Goal: Task Accomplishment & Management: Use online tool/utility

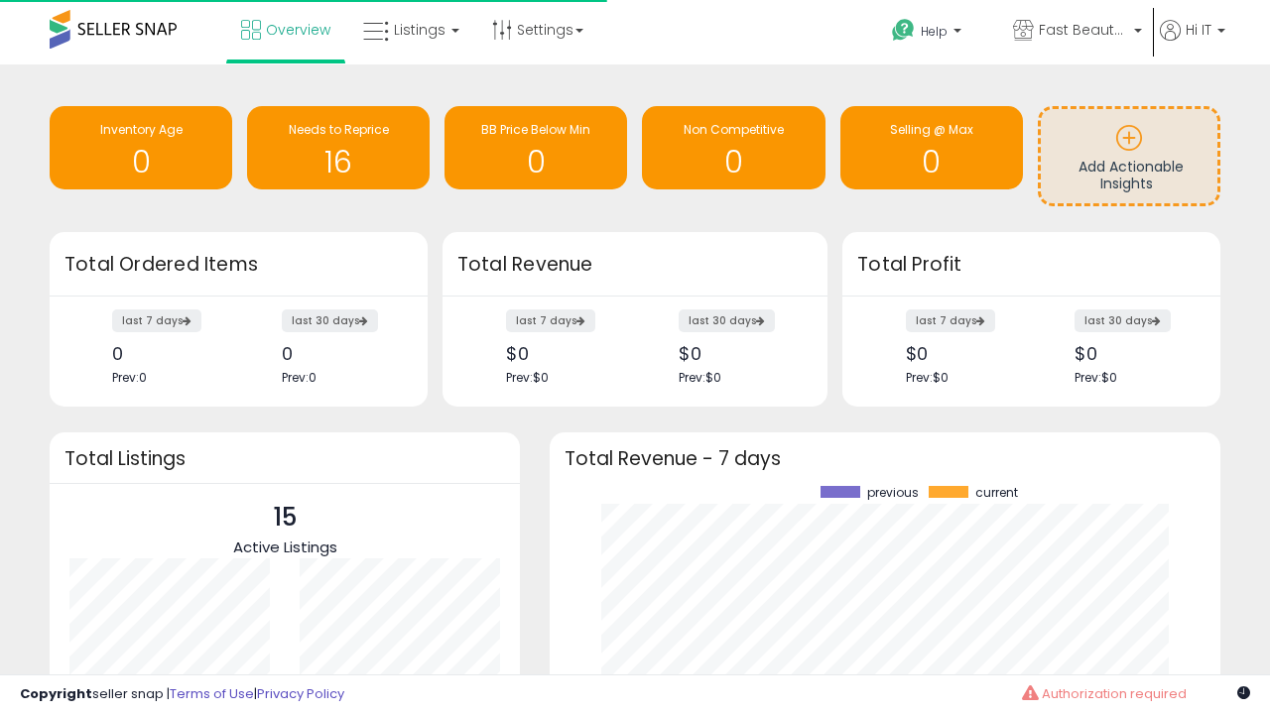
scroll to position [276, 631]
click at [1076, 32] on span "Fast Beauty ([GEOGRAPHIC_DATA])" at bounding box center [1083, 30] width 89 height 20
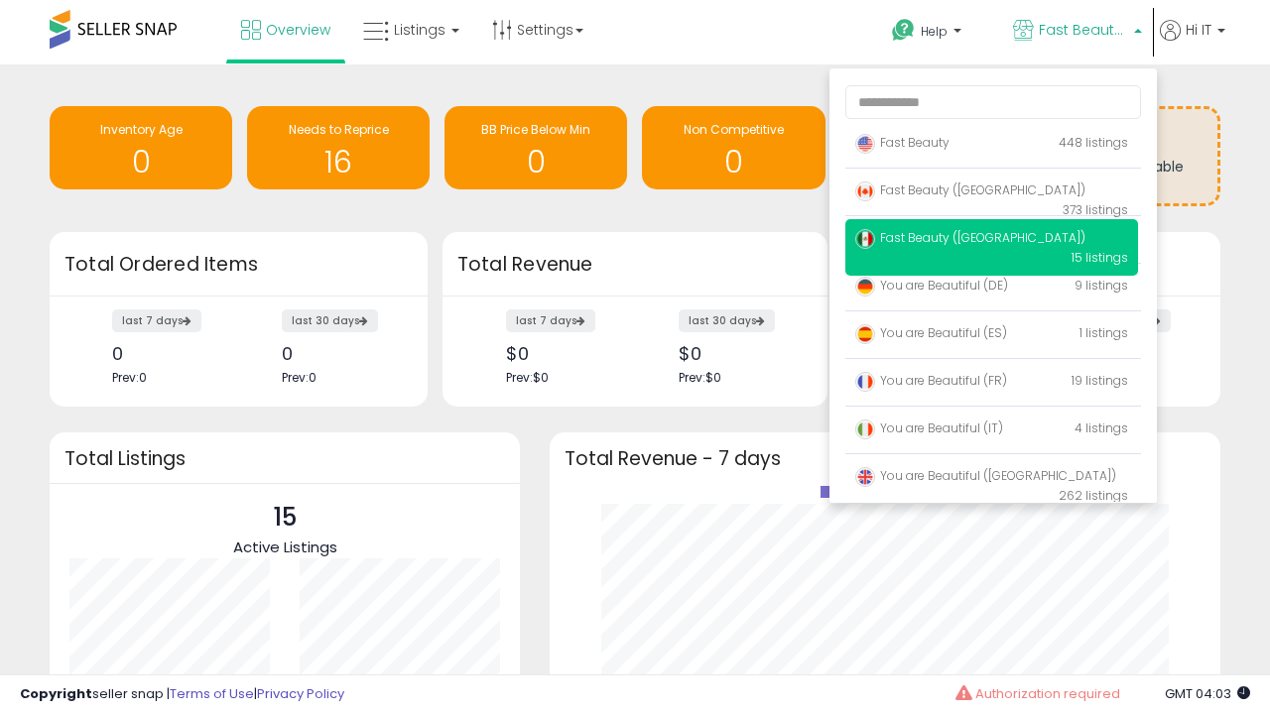
click at [991, 146] on p "Fast Beauty 448 listings" at bounding box center [991, 144] width 293 height 40
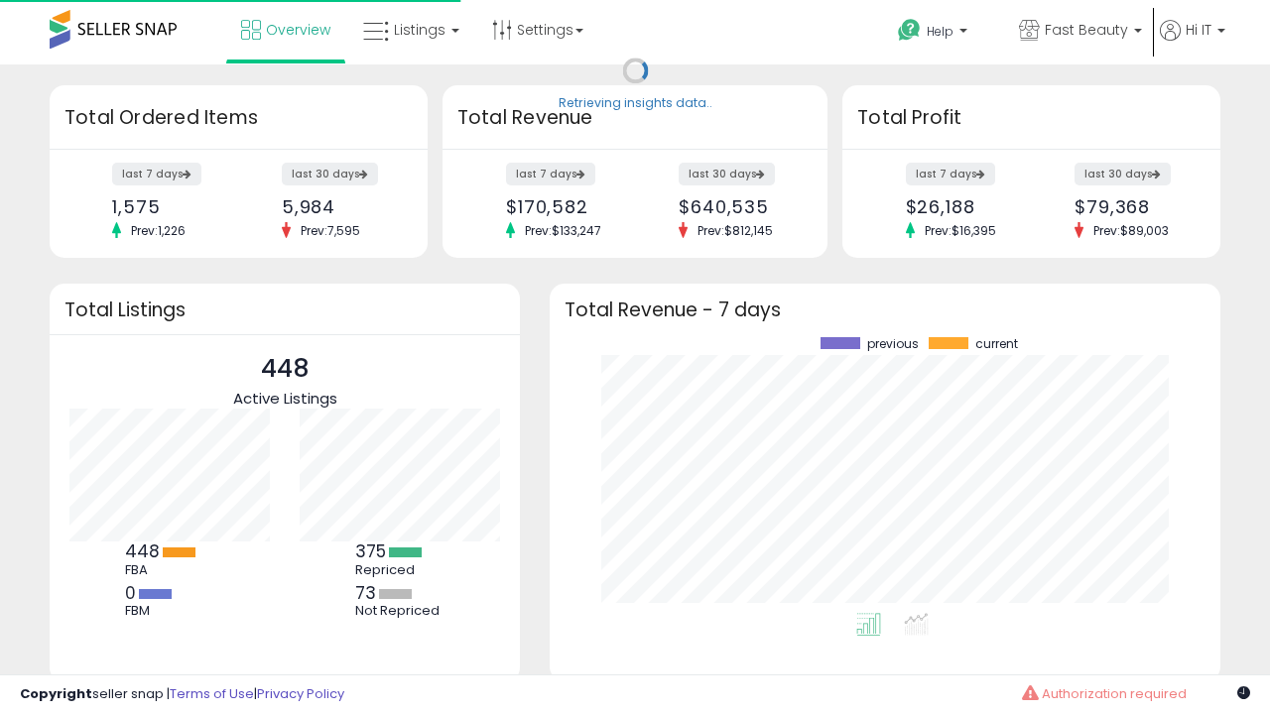
scroll to position [276, 631]
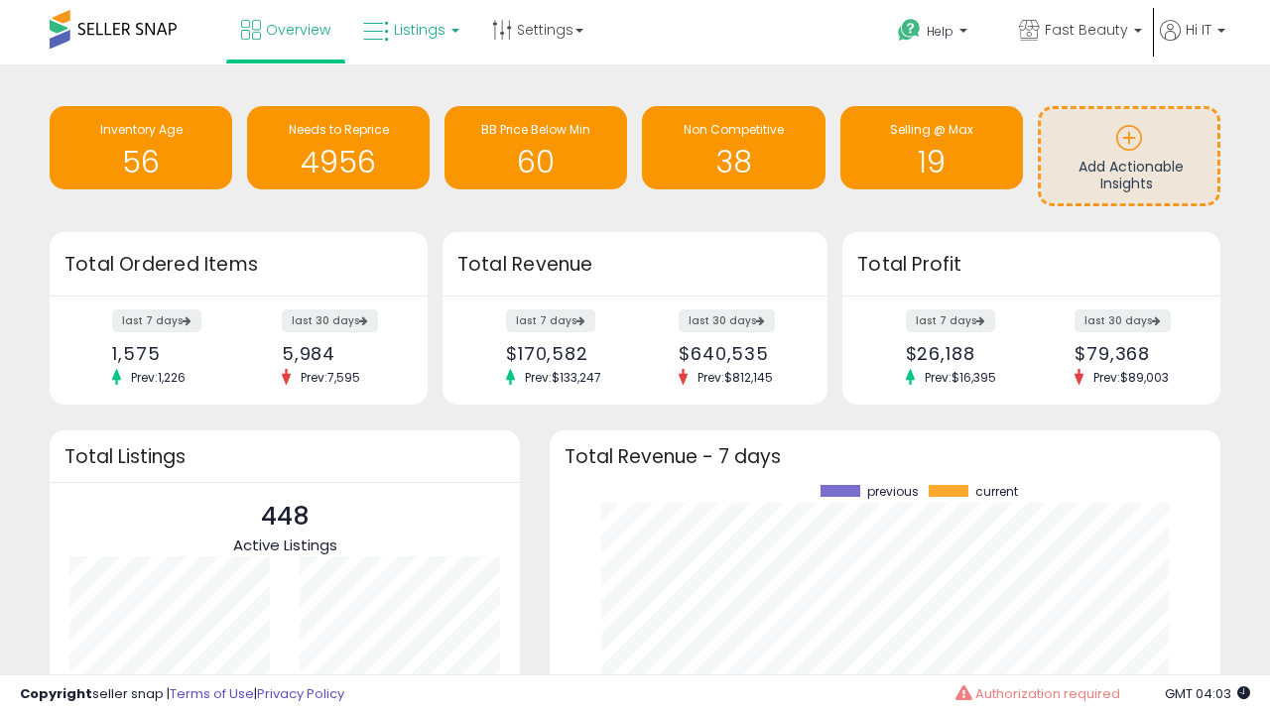
click at [409, 30] on span "Listings" at bounding box center [420, 30] width 52 height 20
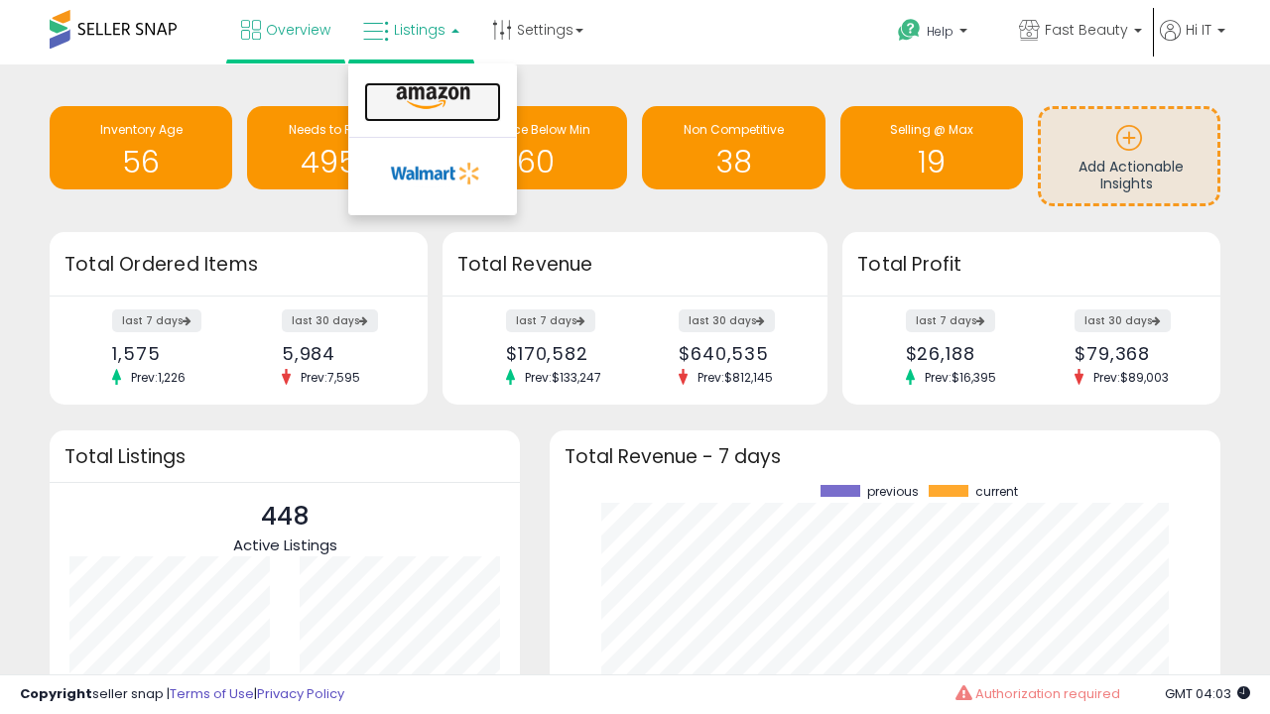
click at [431, 98] on icon at bounding box center [433, 98] width 86 height 26
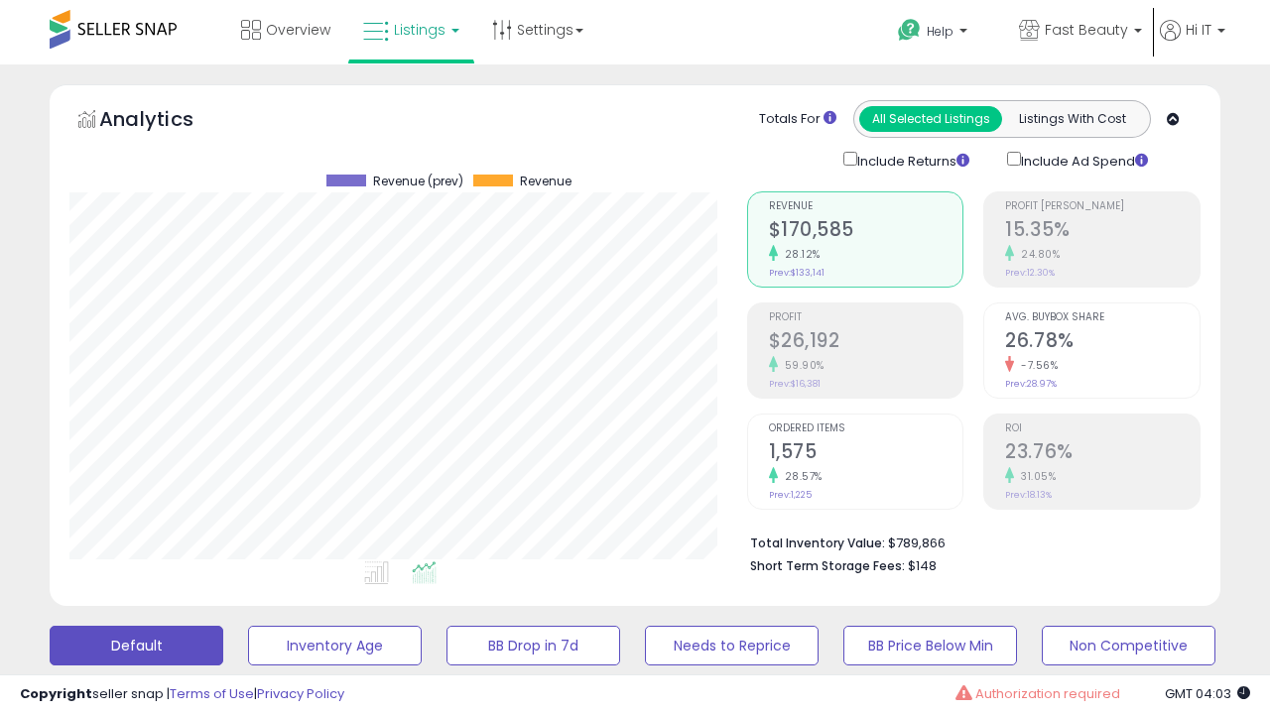
scroll to position [407, 677]
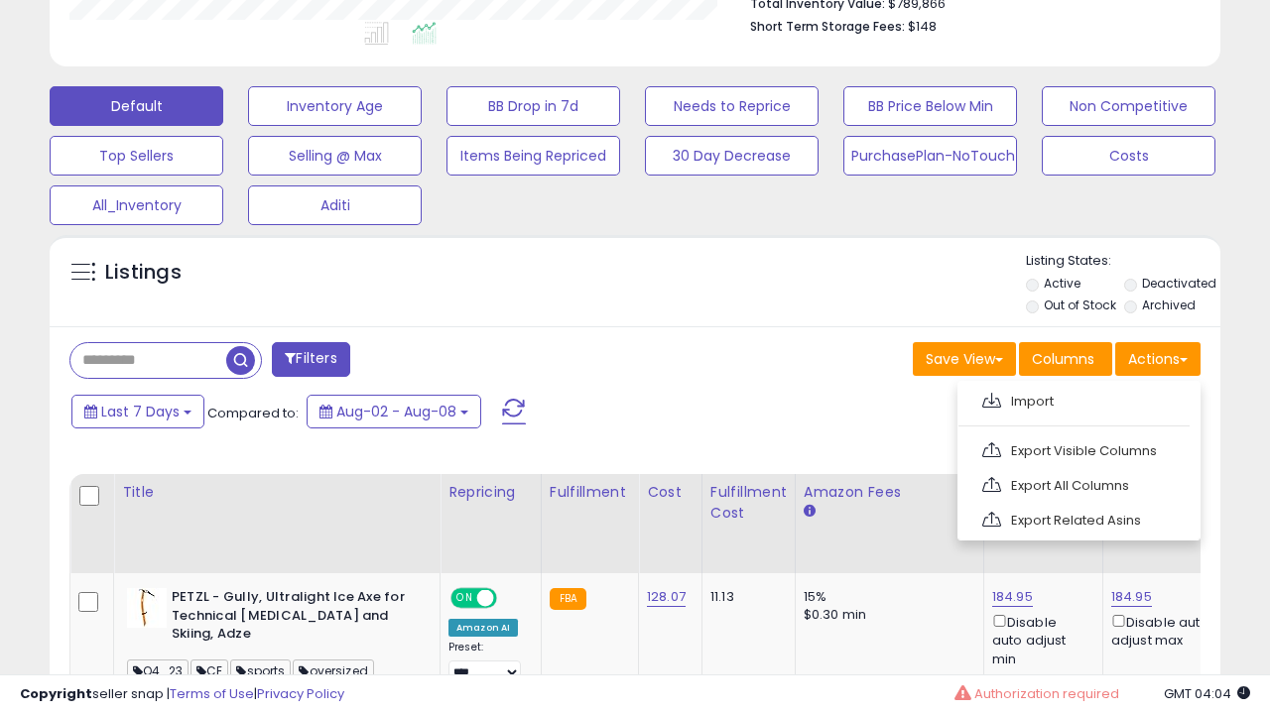
click at [991, 398] on span at bounding box center [991, 400] width 19 height 15
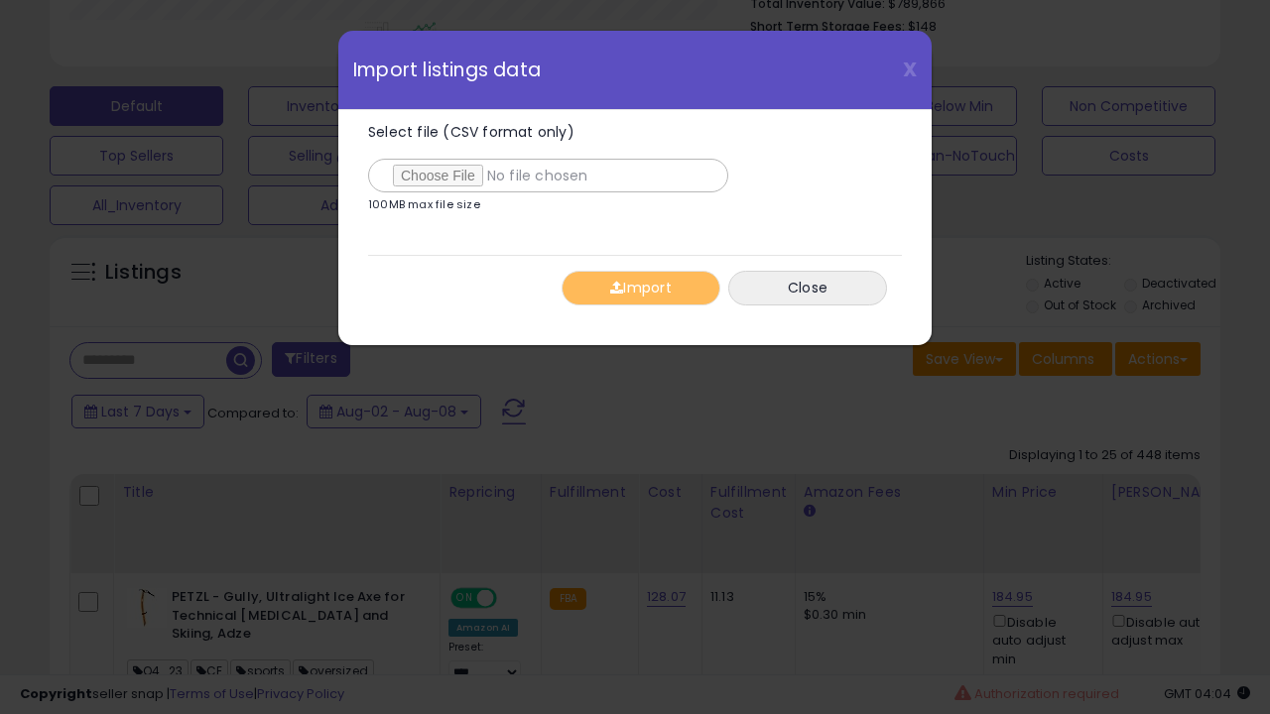
type input "**********"
click at [640, 288] on button "Import" at bounding box center [641, 288] width 159 height 35
